Goal: Information Seeking & Learning: Learn about a topic

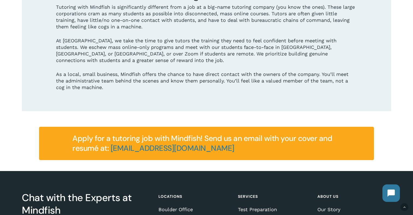
scroll to position [634, 0]
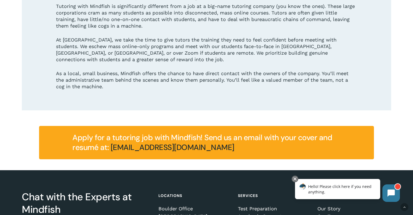
click at [163, 142] on link "[EMAIL_ADDRESS][DOMAIN_NAME]" at bounding box center [173, 147] width 124 height 10
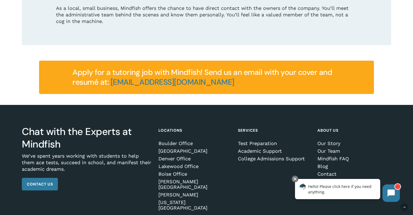
click at [323, 179] on link "Jobs" at bounding box center [353, 181] width 72 height 5
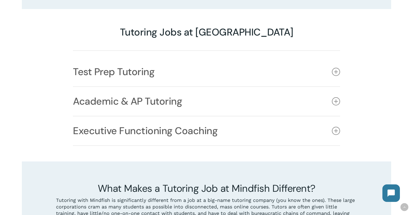
scroll to position [445, 0]
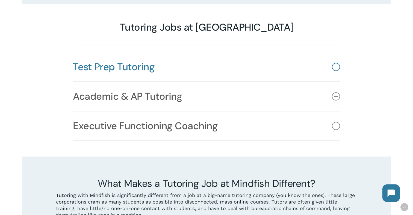
click at [323, 52] on link "Test Prep Tutoring" at bounding box center [206, 66] width 267 height 29
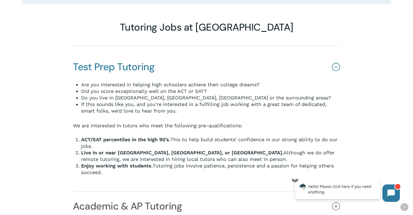
click at [323, 52] on link "Test Prep Tutoring" at bounding box center [206, 66] width 267 height 29
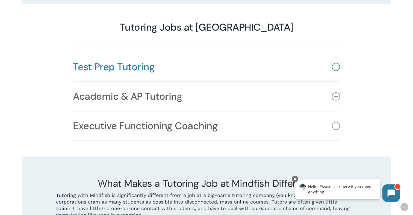
click at [290, 58] on link "Test Prep Tutoring" at bounding box center [206, 66] width 267 height 29
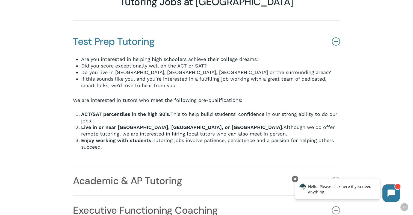
scroll to position [472, 0]
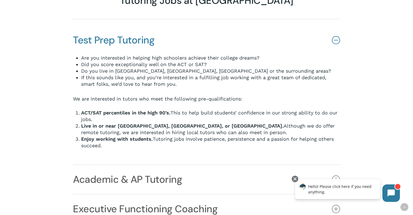
click at [272, 26] on link "Test Prep Tutoring" at bounding box center [206, 40] width 267 height 29
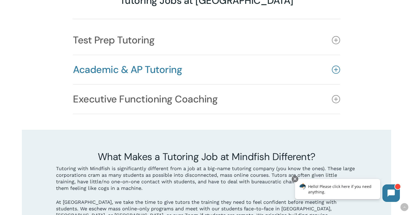
click at [256, 55] on link "Academic & AP Tutoring" at bounding box center [206, 69] width 267 height 29
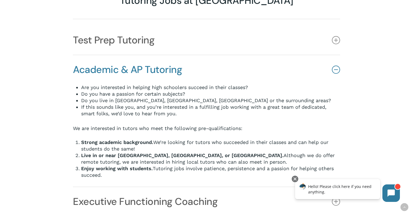
click at [256, 55] on link "Academic & AP Tutoring" at bounding box center [206, 69] width 267 height 29
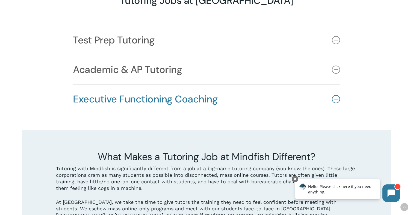
click at [240, 90] on link "Executive Functioning Coaching" at bounding box center [206, 99] width 267 height 29
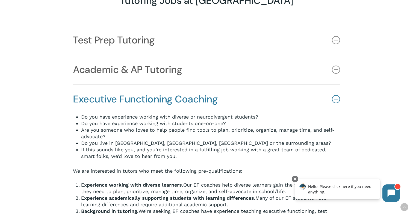
click at [240, 90] on link "Executive Functioning Coaching" at bounding box center [206, 99] width 267 height 29
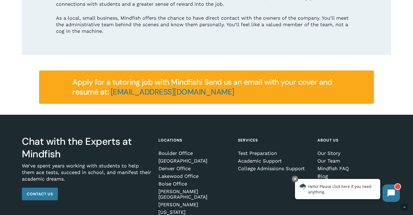
scroll to position [699, 0]
